Goal: Task Accomplishment & Management: Manage account settings

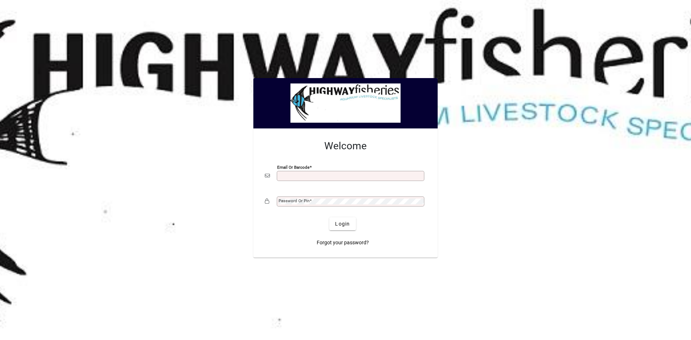
type input "**********"
click at [343, 223] on span "Login" at bounding box center [342, 224] width 15 height 8
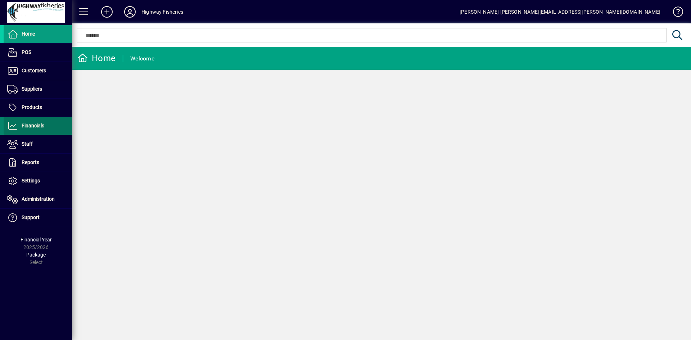
click at [33, 125] on span "Financials" at bounding box center [33, 126] width 23 height 6
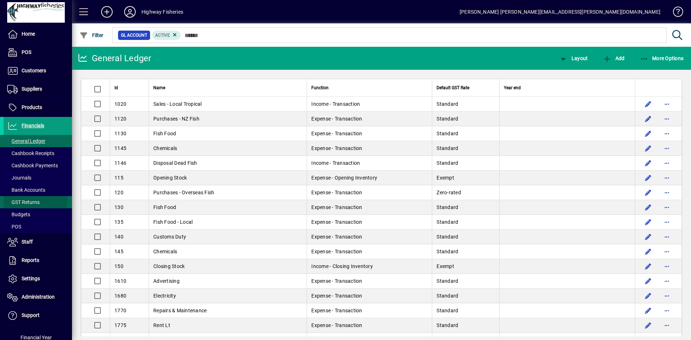
click at [26, 200] on span "GST Returns" at bounding box center [23, 202] width 32 height 6
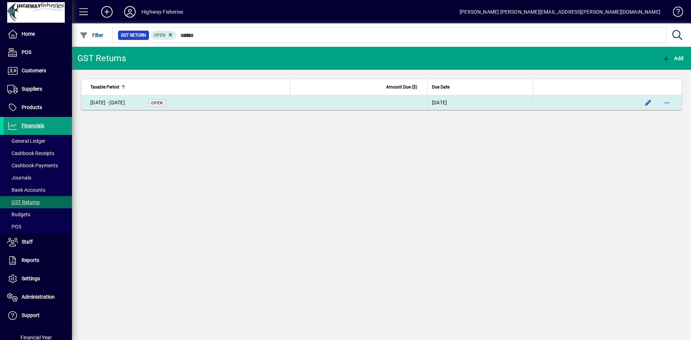
click at [238, 102] on td "[DATE] - [DATE] Open" at bounding box center [185, 102] width 208 height 14
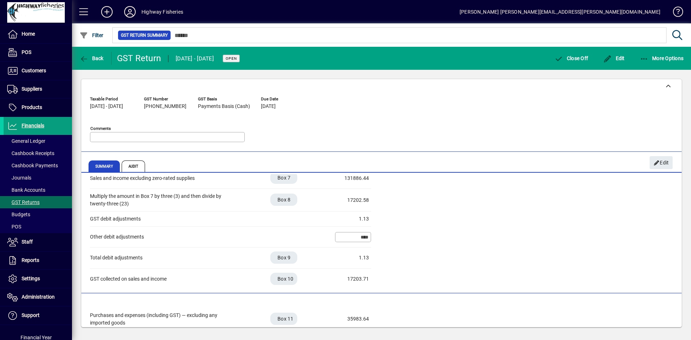
scroll to position [59, 0]
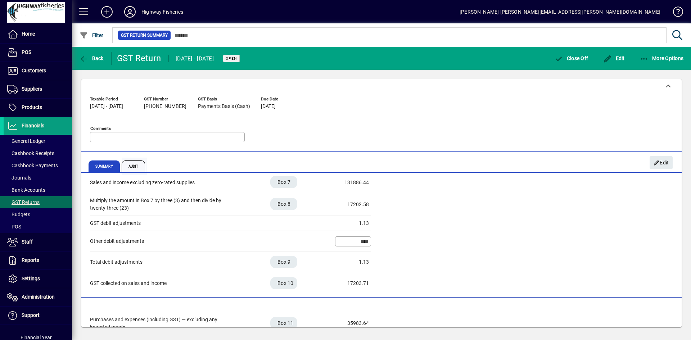
click at [131, 165] on span "Audit" at bounding box center [134, 167] width 24 height 12
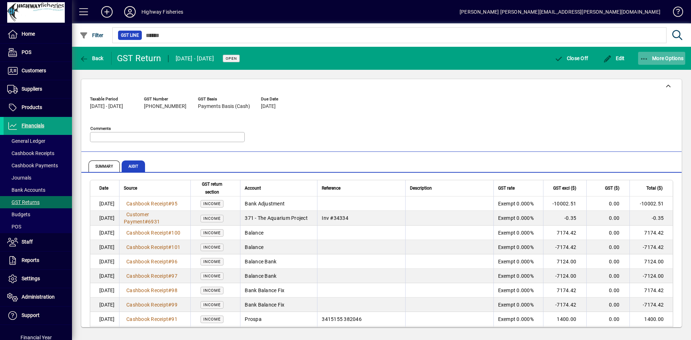
click at [676, 58] on span "More Options" at bounding box center [662, 58] width 44 height 6
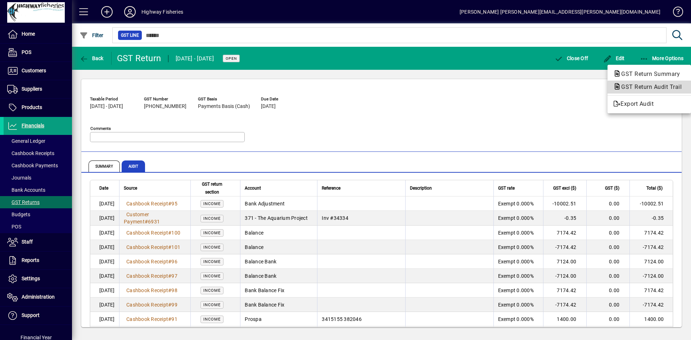
click at [660, 88] on span "GST Return Audit Trail" at bounding box center [650, 87] width 72 height 7
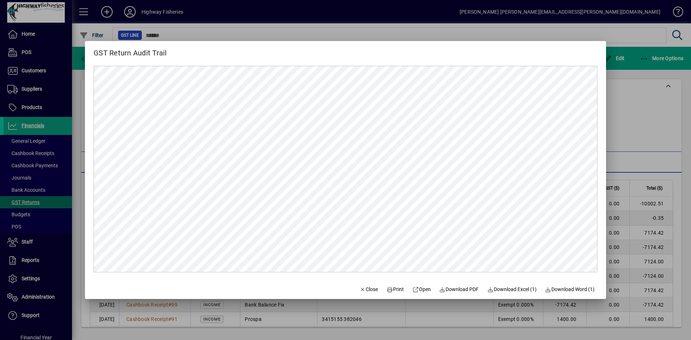
click at [627, 121] on div at bounding box center [345, 170] width 691 height 340
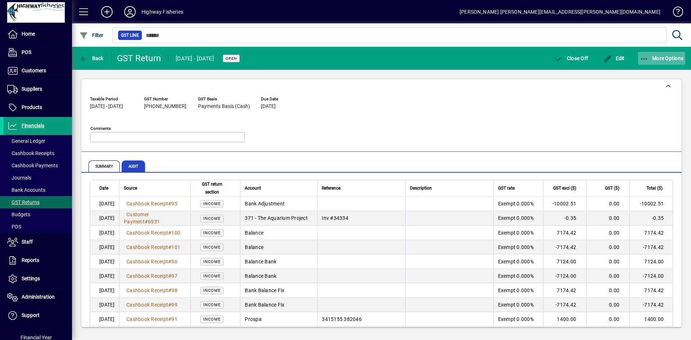
click at [666, 59] on span "More Options" at bounding box center [662, 58] width 44 height 6
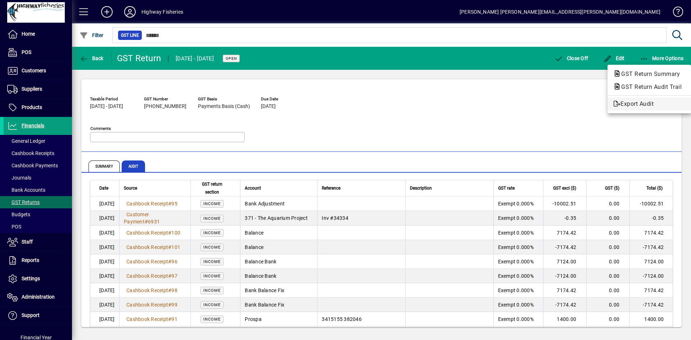
click at [655, 99] on link "Export Audit" at bounding box center [650, 104] width 84 height 13
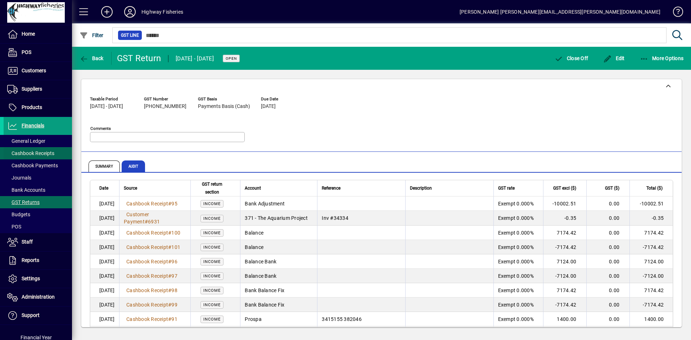
drag, startPoint x: 36, startPoint y: 143, endPoint x: 47, endPoint y: 145, distance: 11.4
click at [36, 143] on span "General Ledger" at bounding box center [26, 141] width 38 height 6
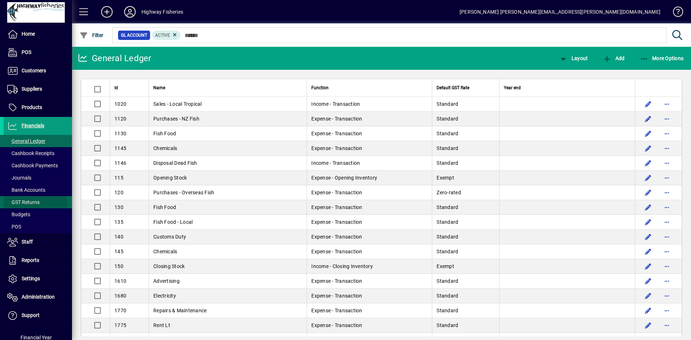
click at [27, 202] on span "GST Returns" at bounding box center [23, 202] width 32 height 6
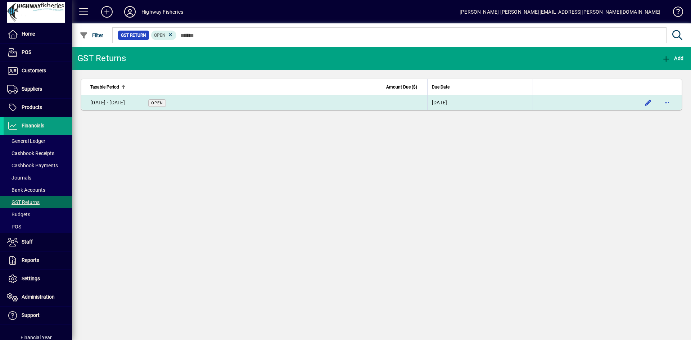
click at [185, 102] on td "[DATE] - [DATE] Open" at bounding box center [185, 102] width 208 height 14
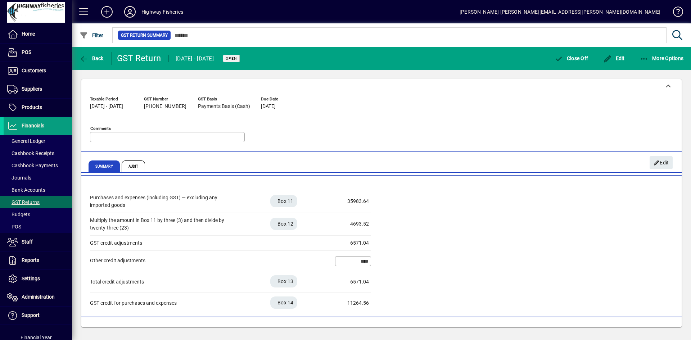
scroll to position [203, 0]
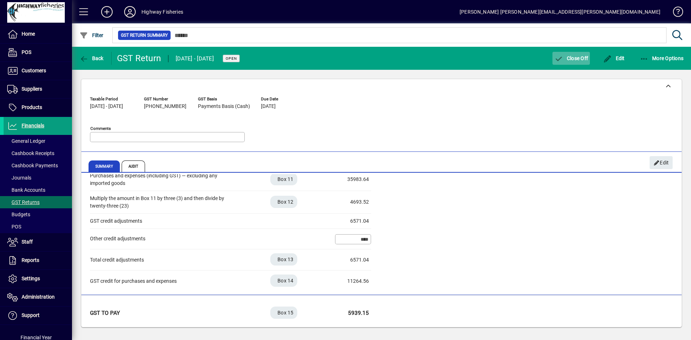
click at [570, 57] on span "Close Off" at bounding box center [572, 58] width 34 height 6
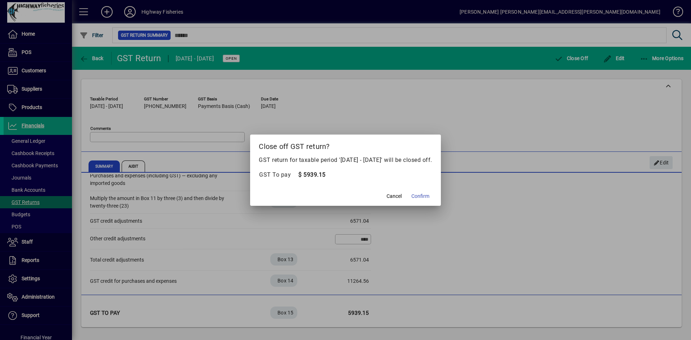
click at [430, 197] on span "Confirm" at bounding box center [421, 197] width 18 height 8
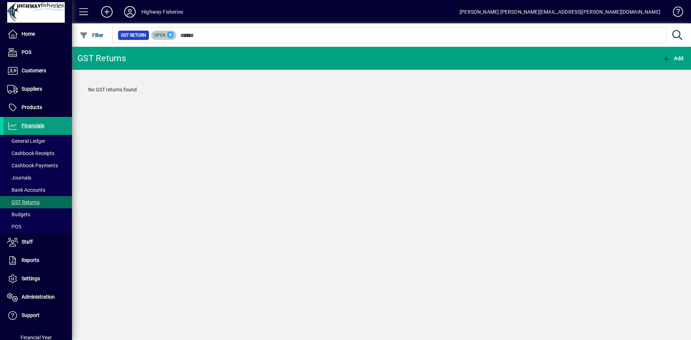
click at [169, 35] on icon at bounding box center [170, 35] width 6 height 6
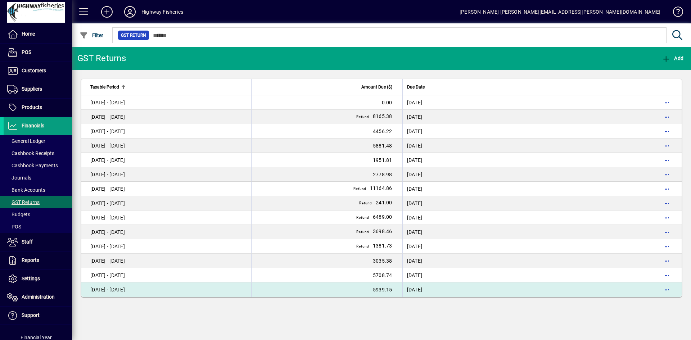
click at [139, 291] on div "[DATE] - [DATE]" at bounding box center [128, 289] width 76 height 7
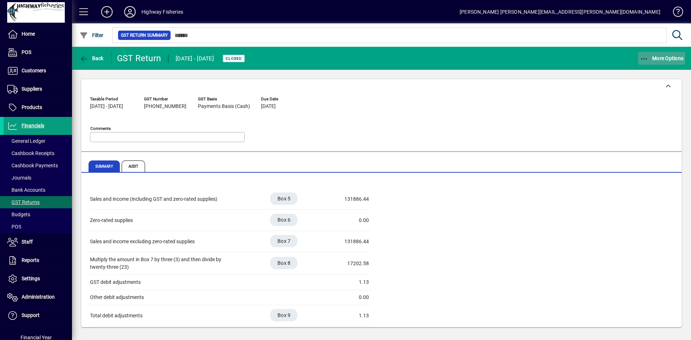
click at [663, 59] on span "More Options" at bounding box center [662, 58] width 44 height 6
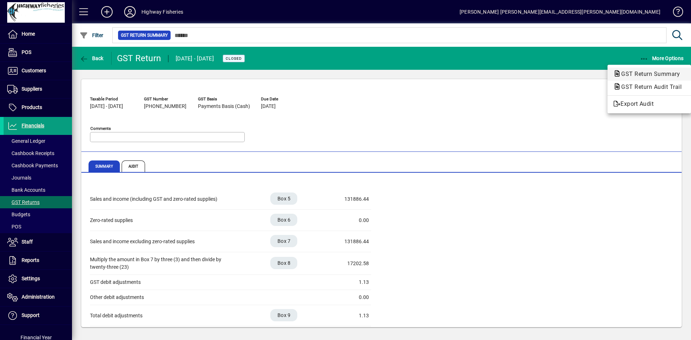
click at [635, 75] on span "GST Return Summary" at bounding box center [649, 74] width 70 height 7
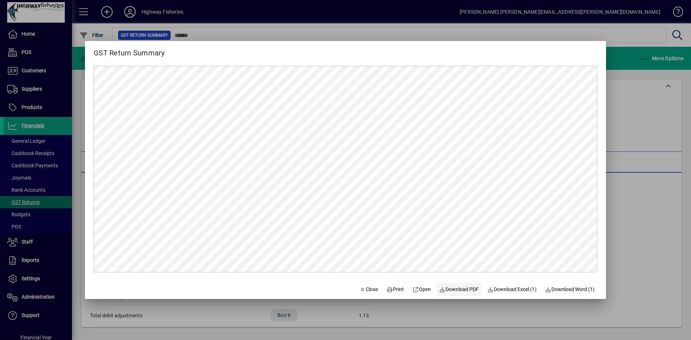
click at [461, 290] on span "Download PDF" at bounding box center [460, 290] width 40 height 8
drag, startPoint x: 622, startPoint y: 158, endPoint x: 602, endPoint y: 155, distance: 20.1
click at [619, 160] on div at bounding box center [345, 170] width 691 height 340
